Goal: Task Accomplishment & Management: Use online tool/utility

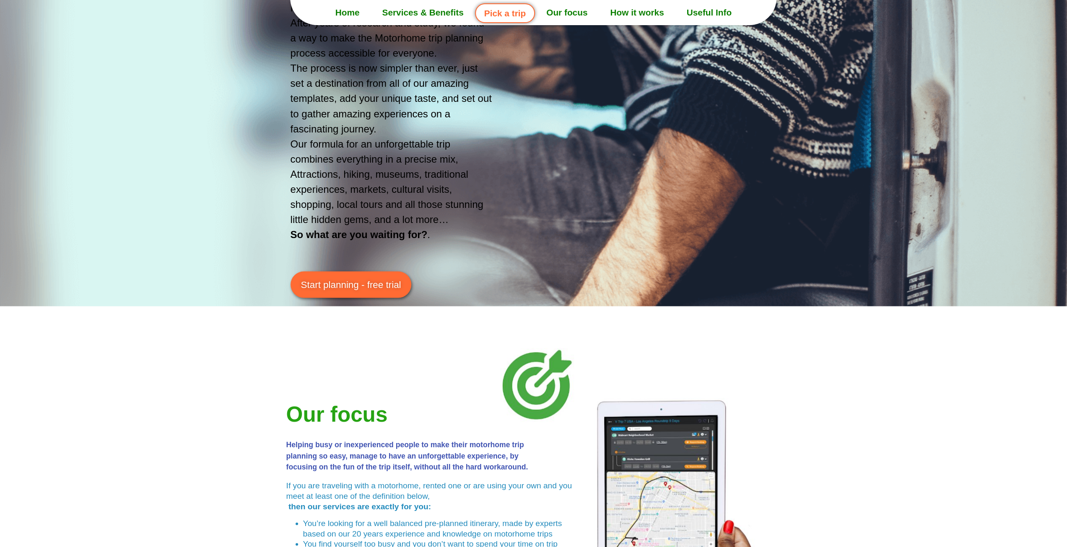
scroll to position [1593, 0]
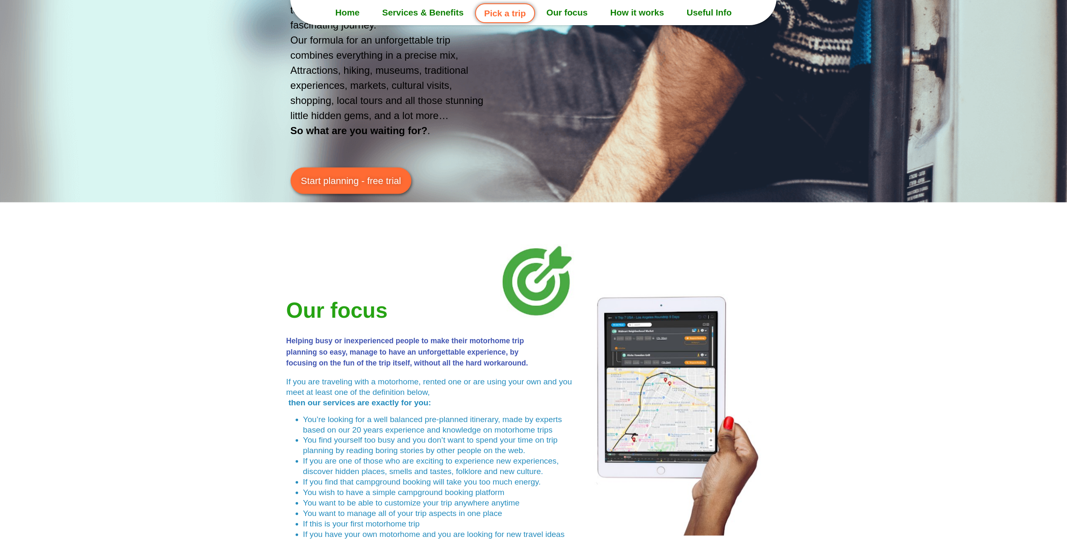
click at [366, 184] on span "Start planning - free trial" at bounding box center [351, 181] width 100 height 14
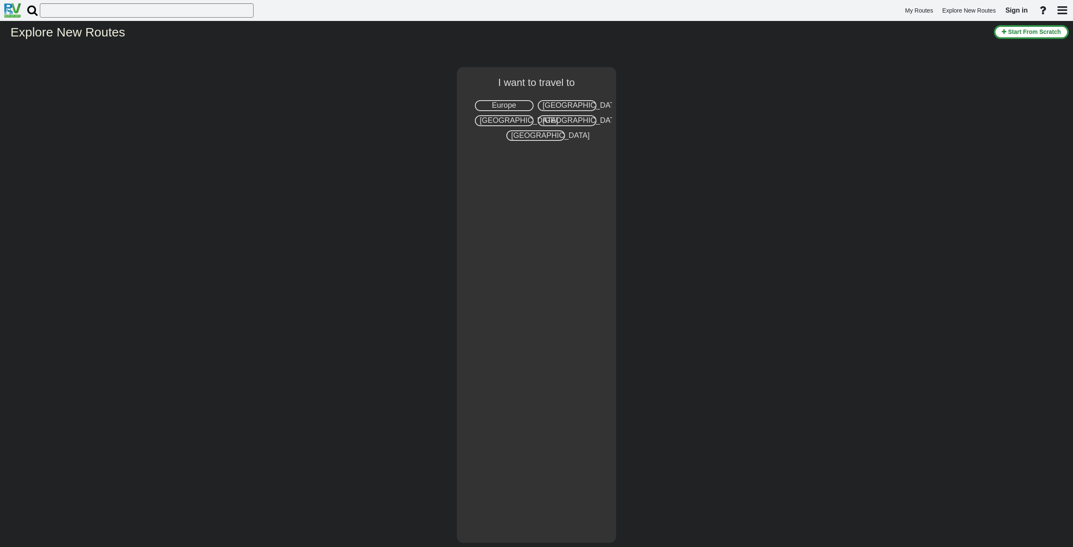
click at [577, 105] on span "[GEOGRAPHIC_DATA]" at bounding box center [582, 105] width 78 height 8
select select "number:2"
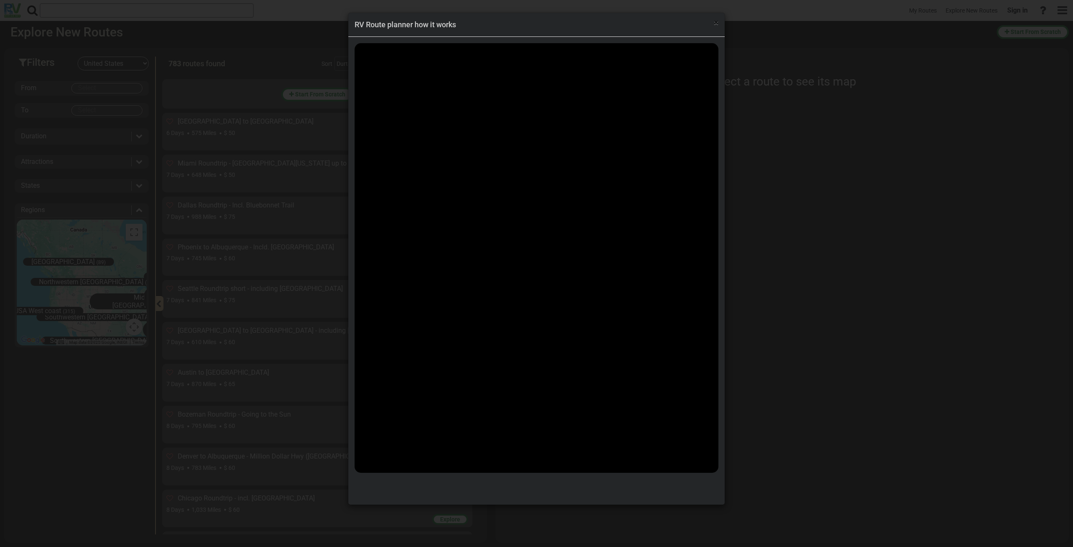
click at [717, 21] on span "×" at bounding box center [716, 23] width 5 height 10
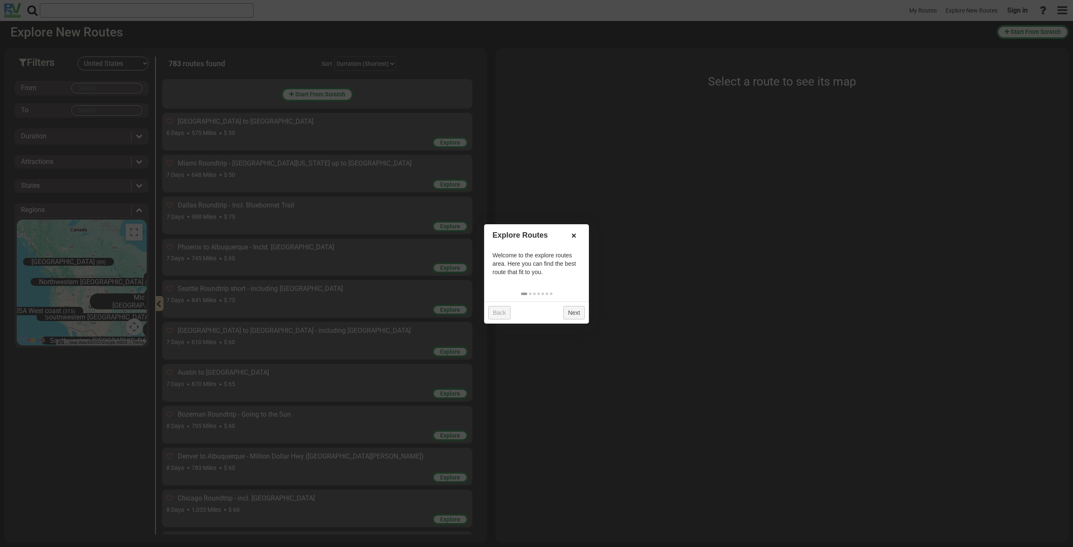
click at [574, 232] on link "×" at bounding box center [573, 235] width 13 height 14
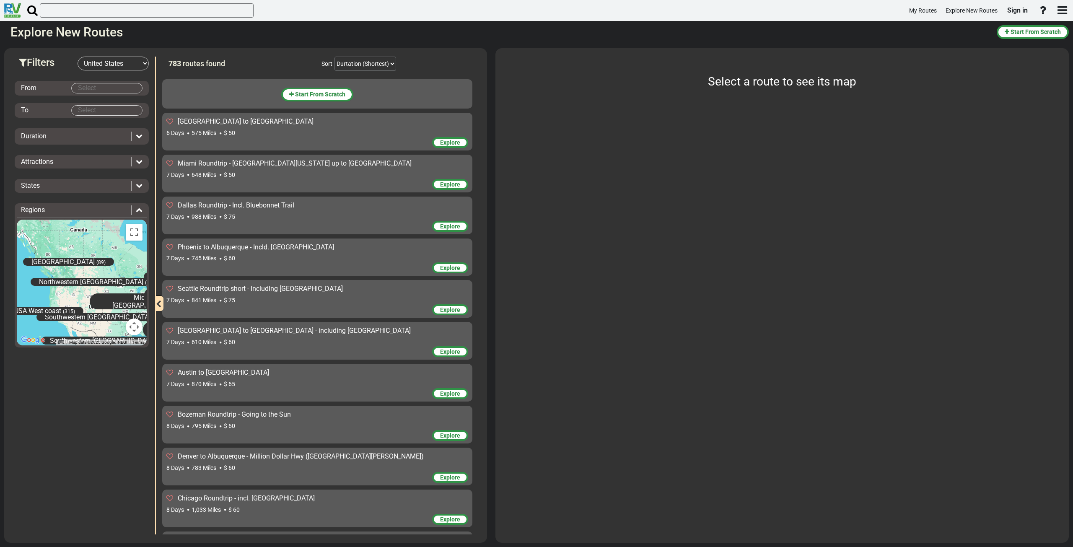
click at [108, 89] on body "My Routes Explore New Routes Sign in ×" at bounding box center [536, 273] width 1073 height 547
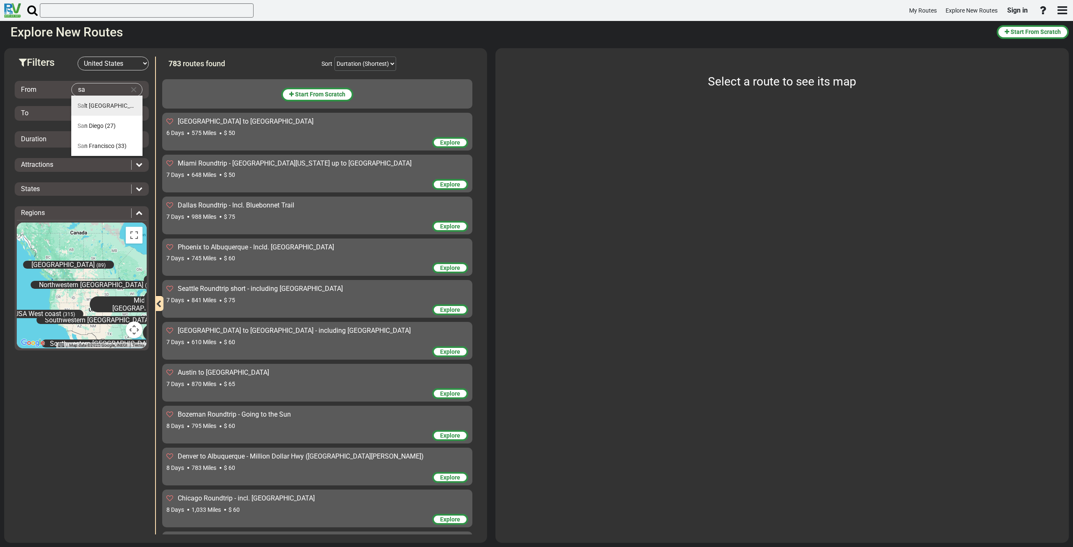
click at [108, 107] on span "Sa lt [GEOGRAPHIC_DATA]" at bounding box center [112, 105] width 68 height 7
type input "[GEOGRAPHIC_DATA]"
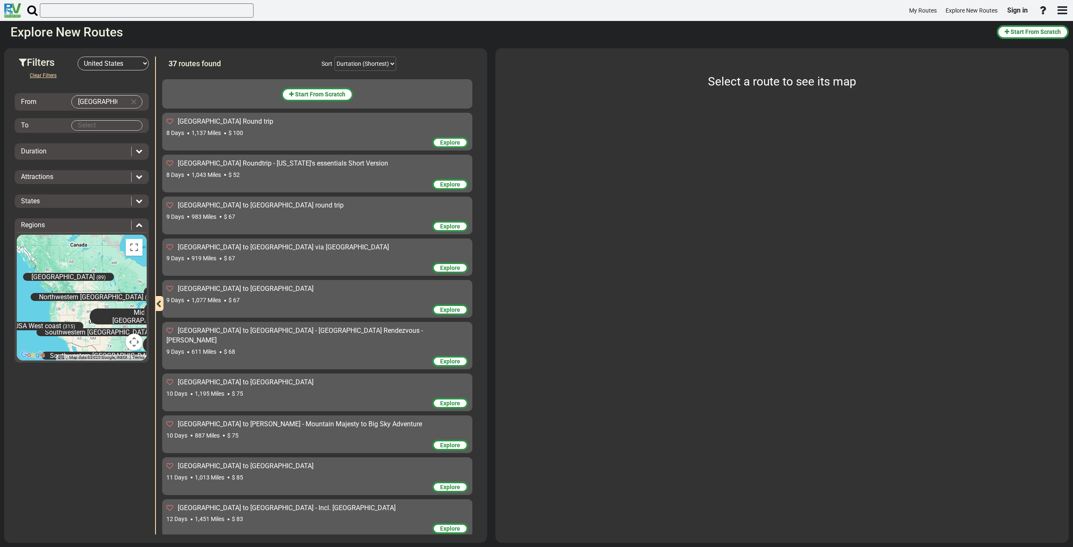
click at [111, 124] on body "My Routes Explore New Routes Sign in ×" at bounding box center [536, 273] width 1073 height 547
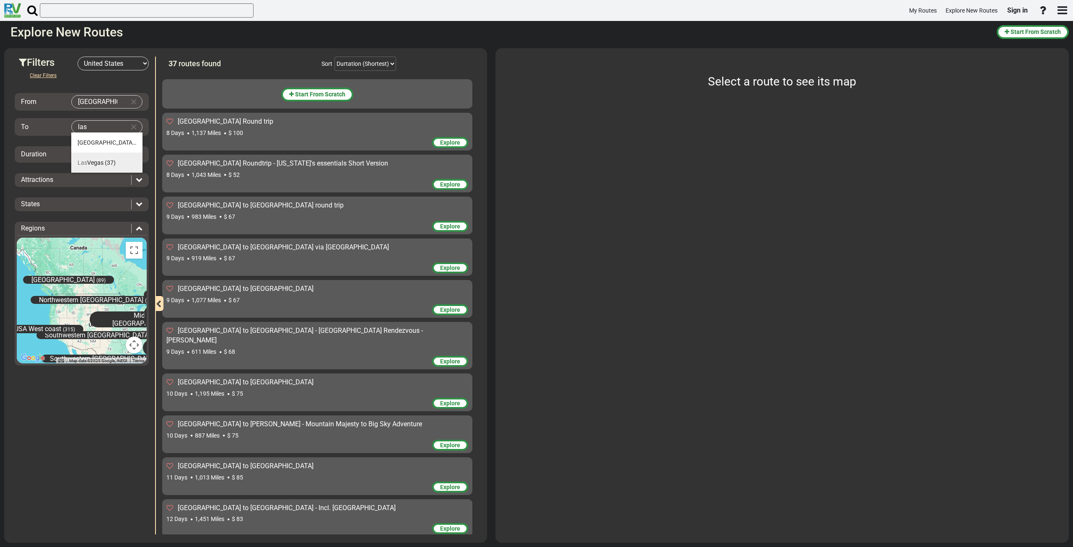
click at [89, 163] on span "[GEOGRAPHIC_DATA]" at bounding box center [91, 162] width 26 height 7
type input "[GEOGRAPHIC_DATA]"
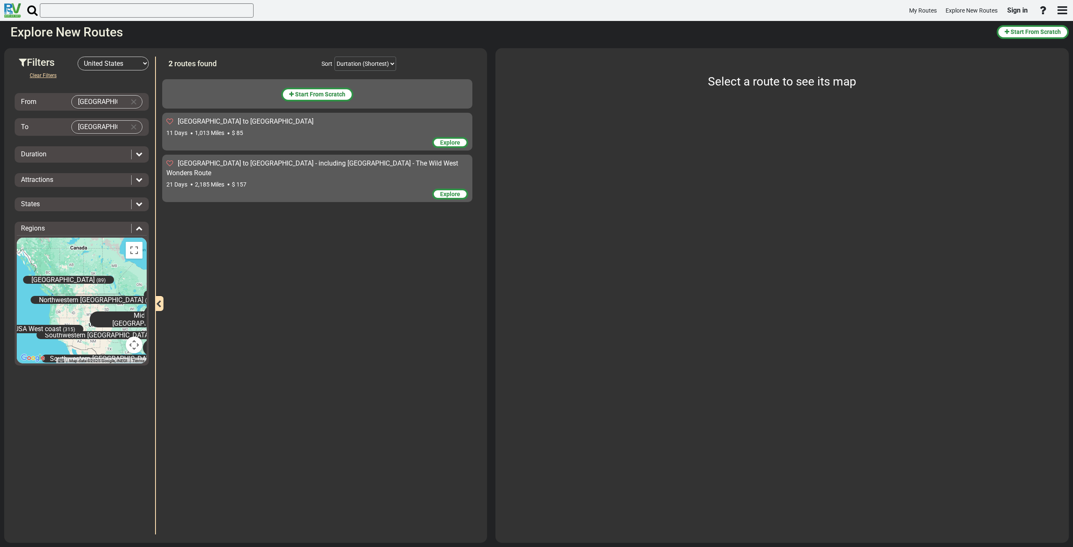
click at [144, 152] on div "Duration" at bounding box center [82, 155] width 130 height 10
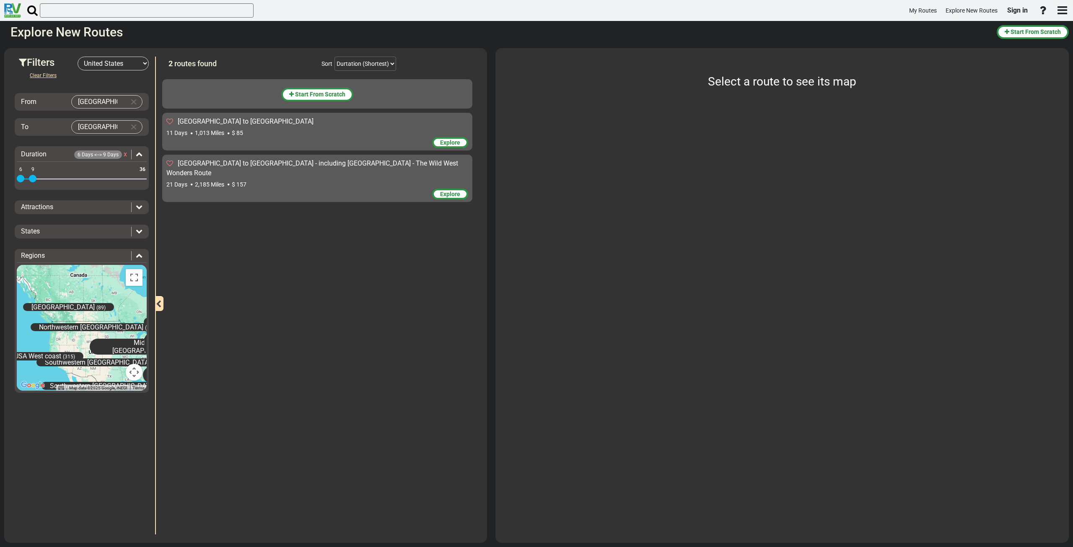
drag, startPoint x: 144, startPoint y: 179, endPoint x: 33, endPoint y: 194, distance: 112.2
click at [33, 194] on div "Clear Filters From [GEOGRAPHIC_DATA] To [GEOGRAPHIC_DATA] Duration 6 Days <--> …" at bounding box center [82, 235] width 134 height 330
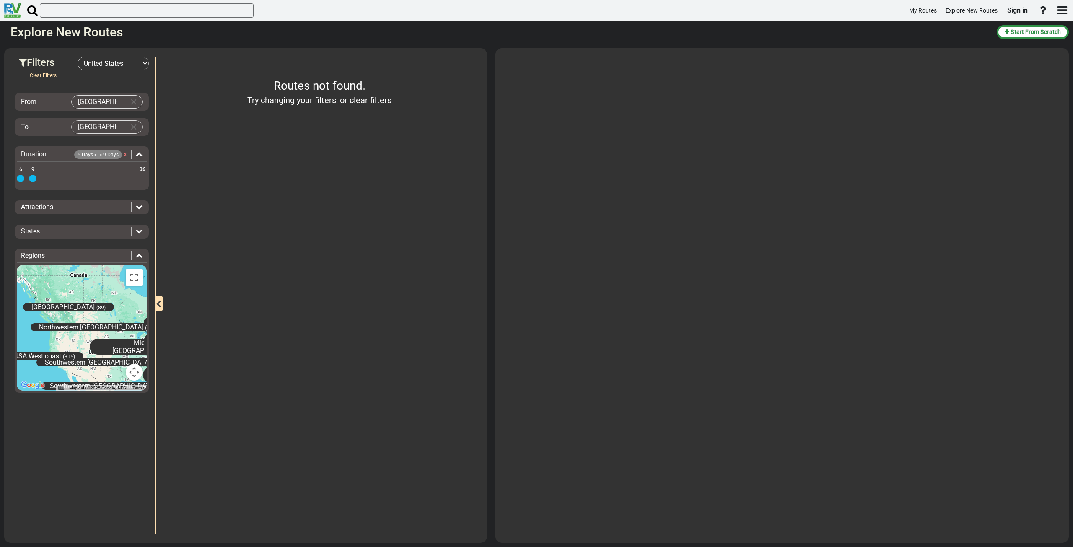
click at [136, 205] on icon at bounding box center [139, 206] width 7 height 7
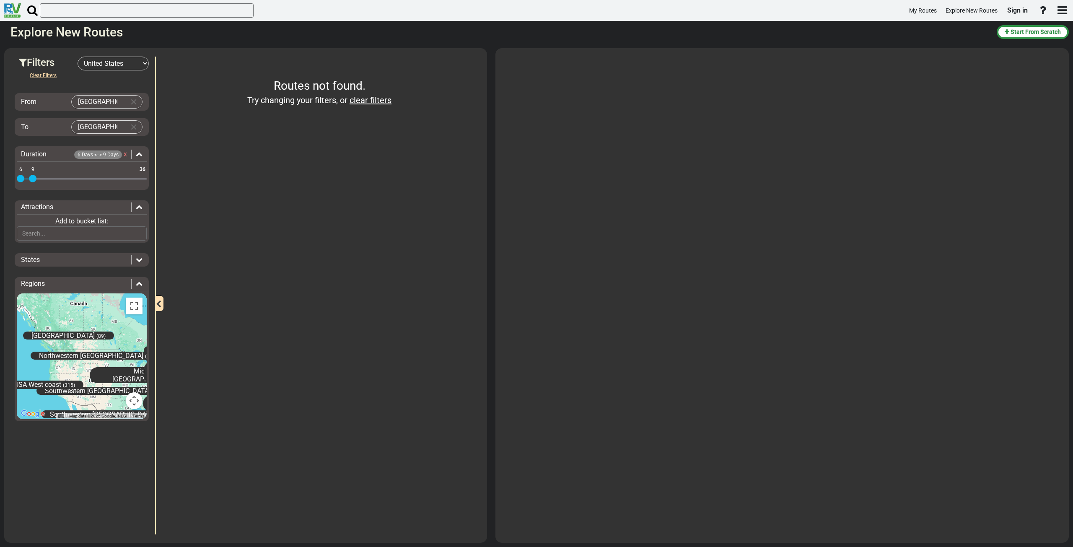
click at [136, 205] on icon at bounding box center [139, 206] width 7 height 7
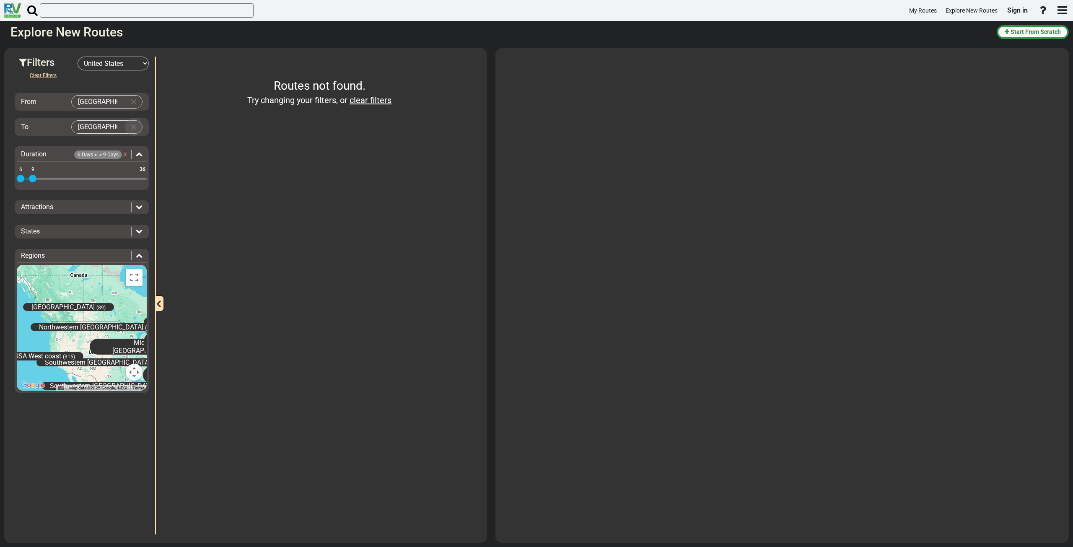
click at [136, 128] on button "Clear Input" at bounding box center [133, 127] width 13 height 13
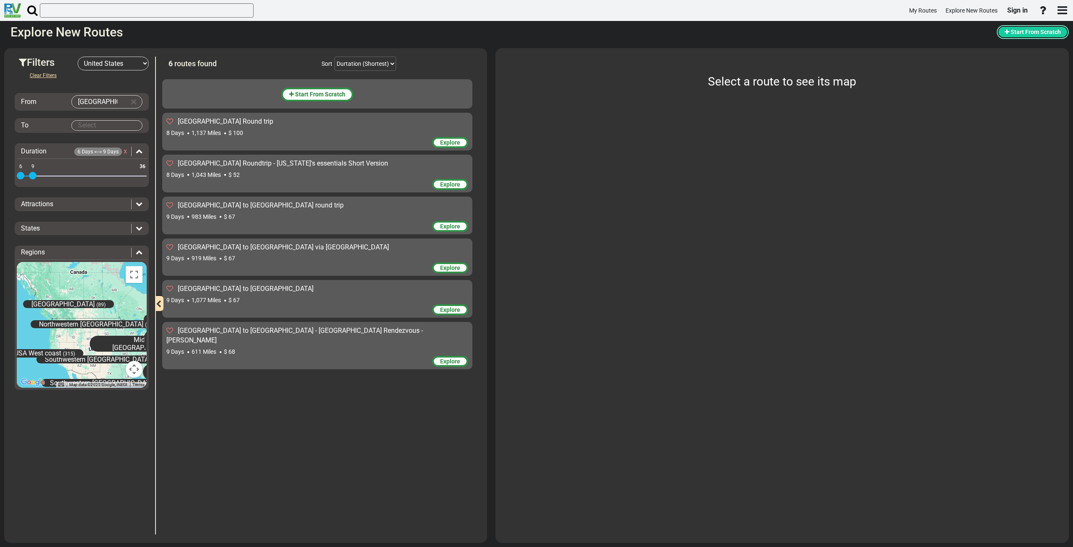
click at [1016, 31] on span "Start From Scratch" at bounding box center [1036, 32] width 50 height 7
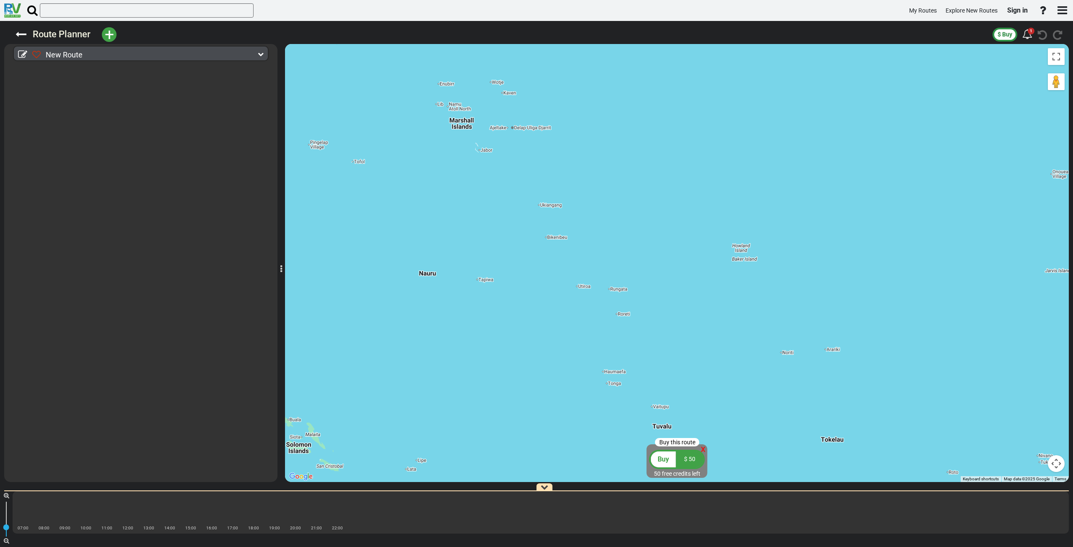
click at [235, 54] on div "New Route" at bounding box center [142, 55] width 221 height 12
click at [21, 53] on icon at bounding box center [22, 54] width 9 height 9
type input "New Route"
type input "Invalid date"
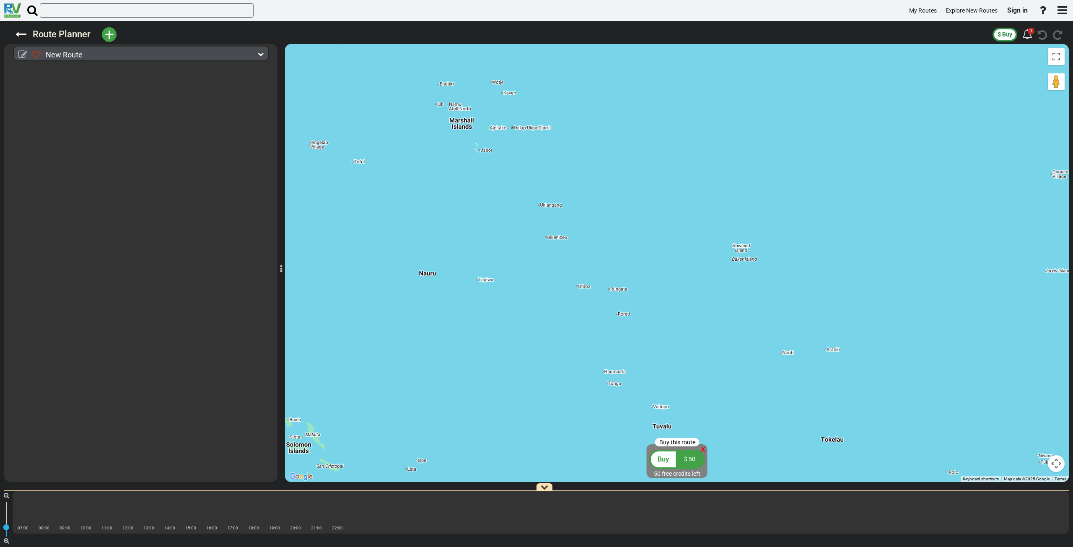
select select "boolean:true"
select select
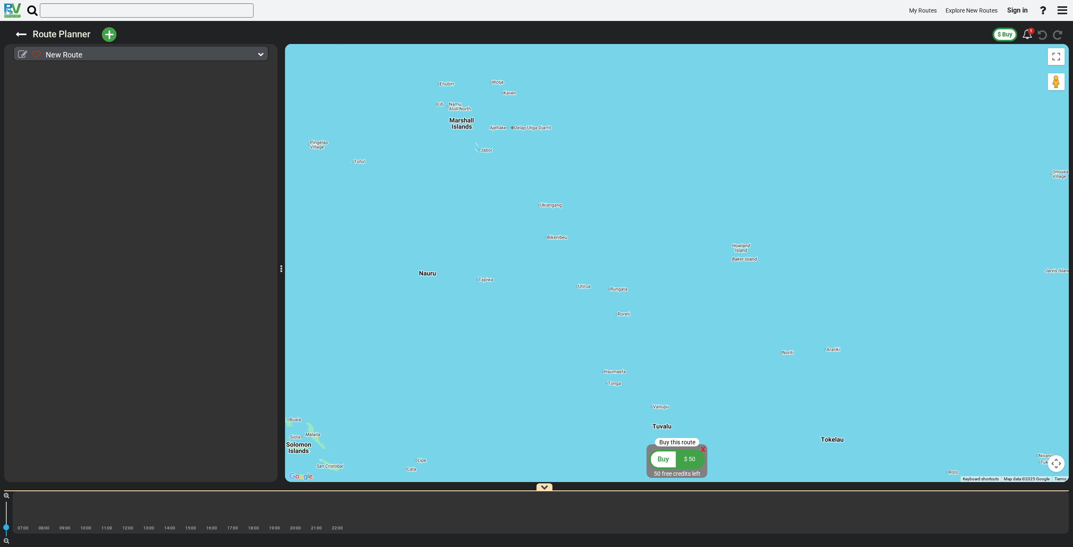
select select
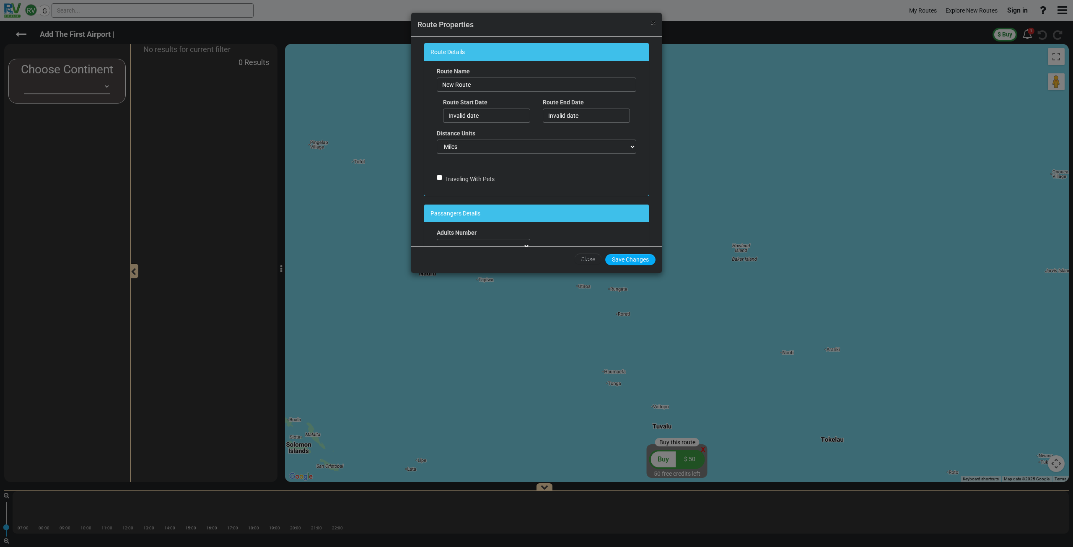
click at [652, 25] on span "×" at bounding box center [653, 23] width 5 height 10
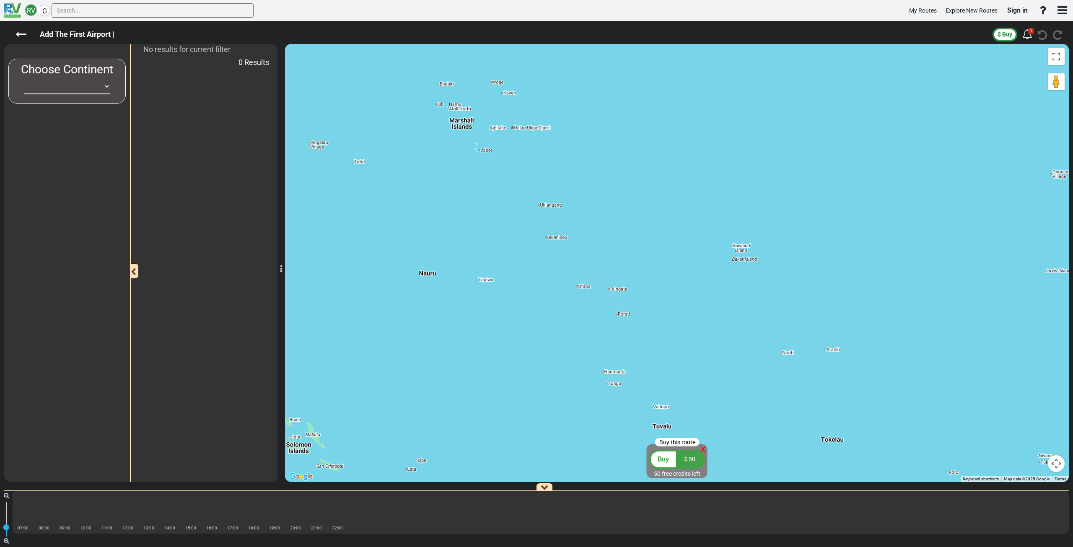
click at [105, 86] on select "[GEOGRAPHIC_DATA] [GEOGRAPHIC_DATA] [GEOGRAPHIC_DATA] [GEOGRAPHIC_DATA] [GEOGRA…" at bounding box center [67, 87] width 86 height 16
select select "number:2"
click at [24, 79] on select "[GEOGRAPHIC_DATA] [GEOGRAPHIC_DATA] [GEOGRAPHIC_DATA] [GEOGRAPHIC_DATA] [GEOGRA…" at bounding box center [67, 87] width 86 height 16
